Goal: Information Seeking & Learning: Compare options

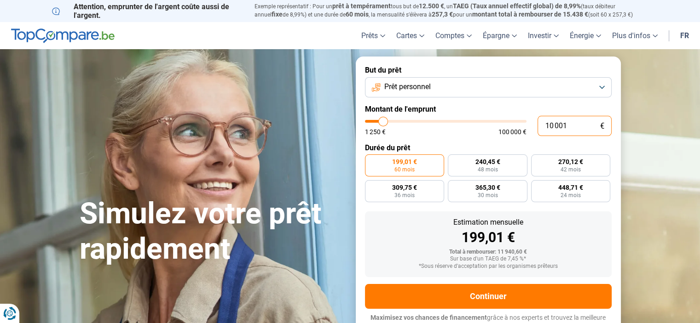
drag, startPoint x: 577, startPoint y: 126, endPoint x: 530, endPoint y: 121, distance: 47.2
click at [530, 121] on div "10 001 € 1 250 € 100 000 €" at bounding box center [488, 126] width 247 height 20
type input "1"
type input "1250"
type input "18"
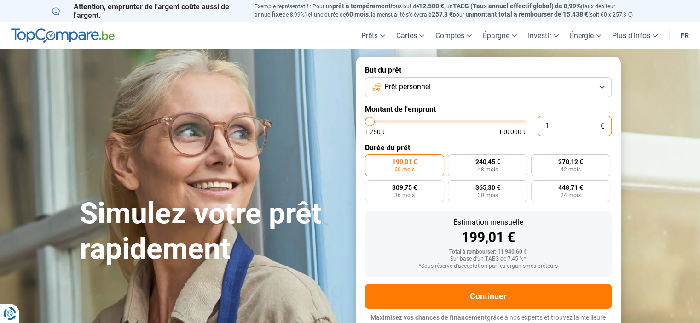
type input "1250"
type input "180"
type input "1250"
type input "1 800"
type input "1750"
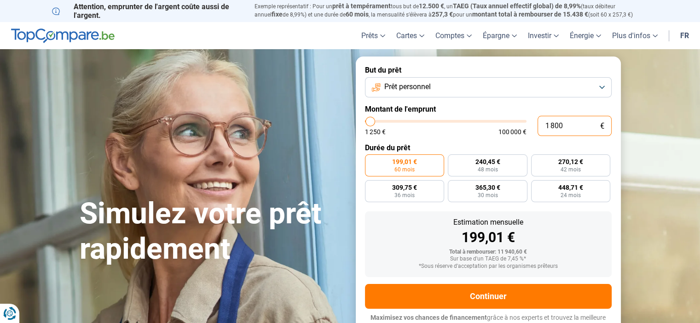
type input "1 800"
type input "1750"
radio input "true"
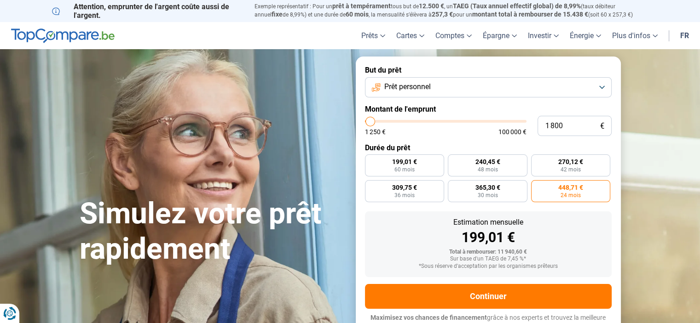
click at [467, 134] on div "1 250 € 100 000 €" at bounding box center [445, 132] width 161 height 6
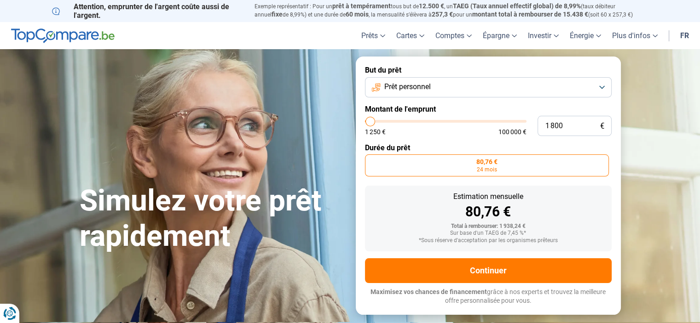
click at [491, 169] on span "24 mois" at bounding box center [487, 170] width 20 height 6
click at [371, 161] on input "80,76 € 24 mois" at bounding box center [368, 158] width 6 height 6
click at [425, 160] on label "80,76 € 24 mois" at bounding box center [487, 166] width 244 height 22
click at [371, 160] on input "80,76 € 24 mois" at bounding box center [368, 158] width 6 height 6
click at [491, 165] on span "80,76 €" at bounding box center [486, 162] width 21 height 6
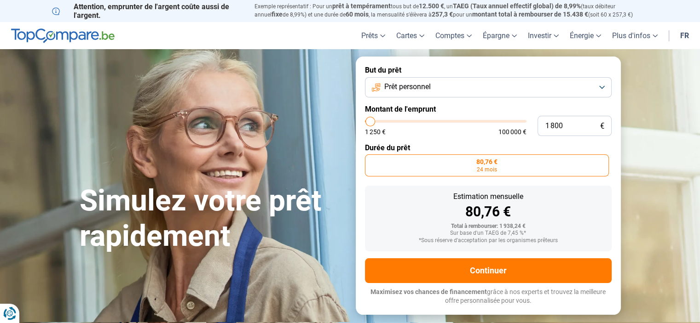
click at [371, 161] on input "80,76 € 24 mois" at bounding box center [368, 158] width 6 height 6
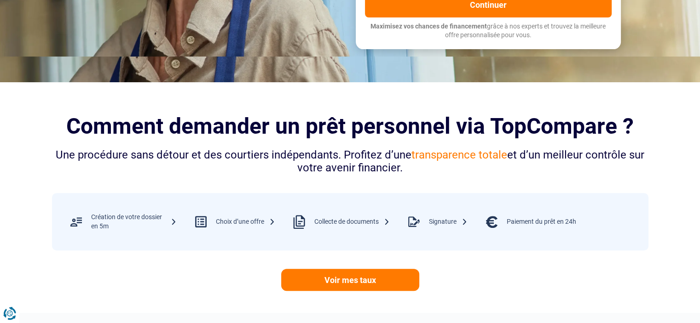
scroll to position [138, 0]
